Goal: Register for event/course

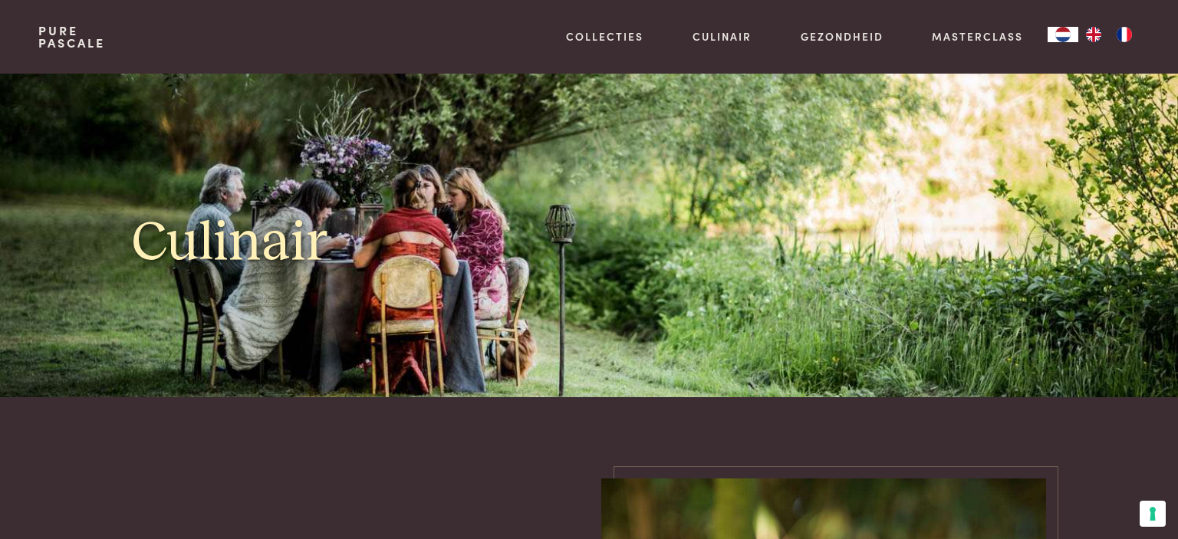
click at [960, 31] on link "Masterclass" at bounding box center [977, 36] width 91 height 16
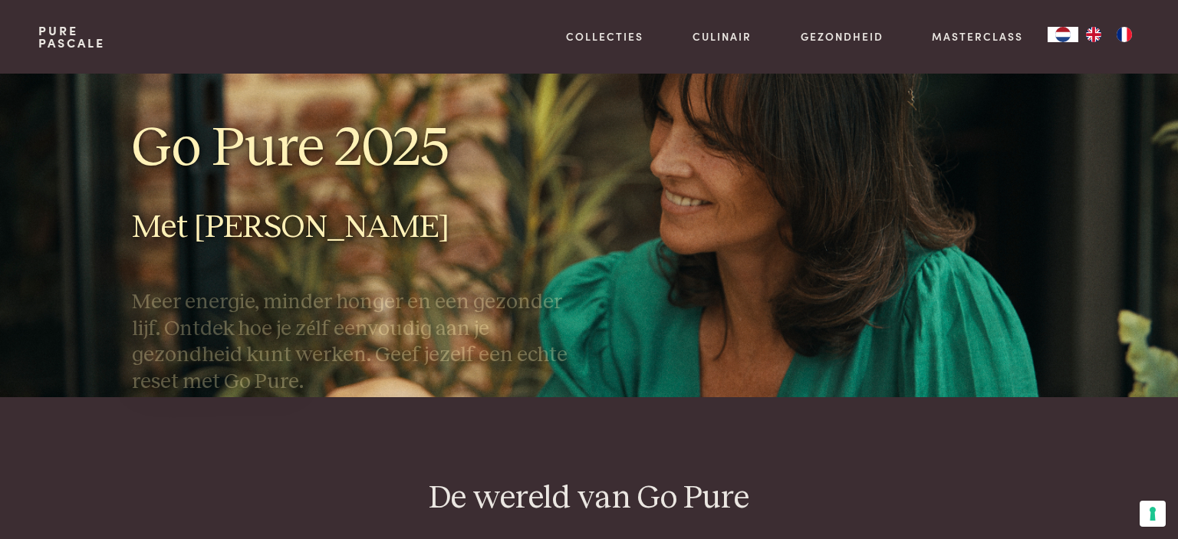
click at [383, 167] on h1 "Go Pure 2025" at bounding box center [354, 148] width 445 height 69
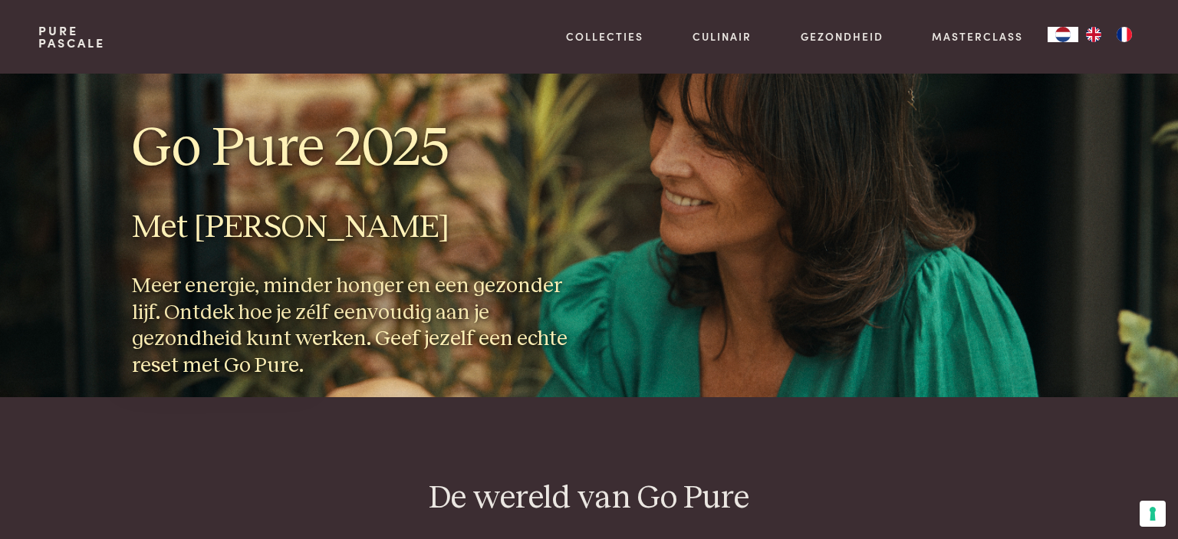
click at [307, 296] on h3 "Meer energie, minder honger en een gezonder lijf. Ontdek hoe je zélf eenvoudig …" at bounding box center [354, 326] width 445 height 106
click at [516, 499] on h2 "De wereld van Go Pure" at bounding box center [588, 498] width 1101 height 41
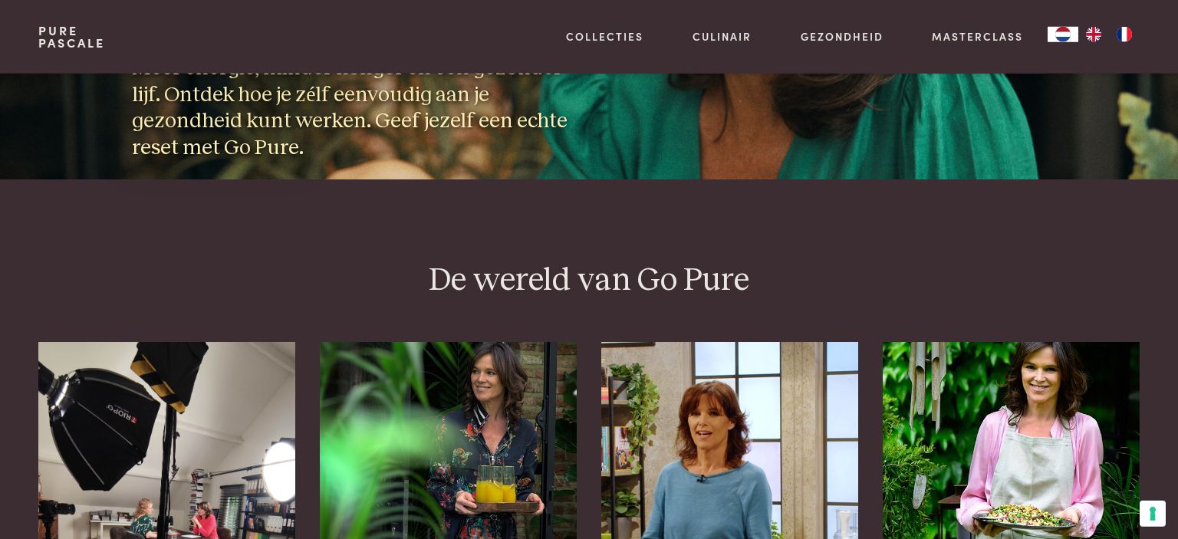
scroll to position [242, 0]
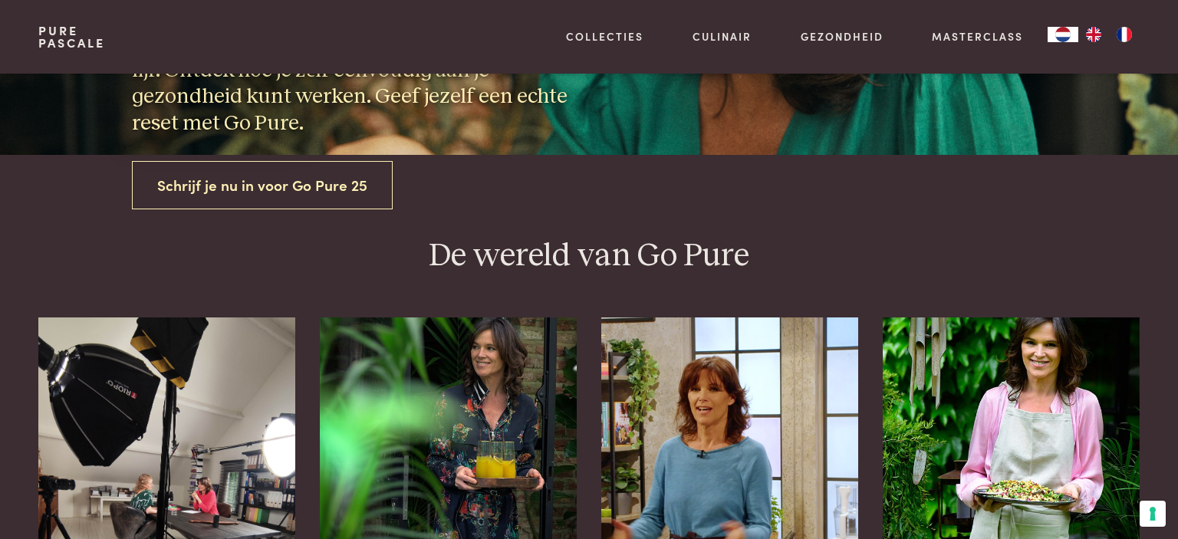
click at [242, 193] on link "Schrijf je nu in voor Go Pure 25" at bounding box center [262, 185] width 261 height 48
